Goal: Find specific page/section: Find specific page/section

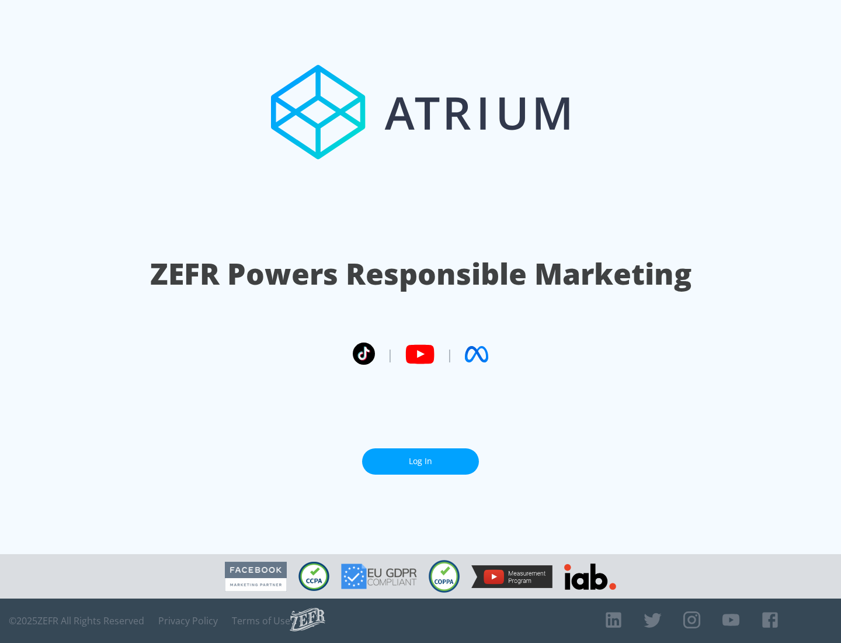
click at [421, 461] on link "Log In" at bounding box center [420, 461] width 117 height 26
